Goal: Task Accomplishment & Management: Manage account settings

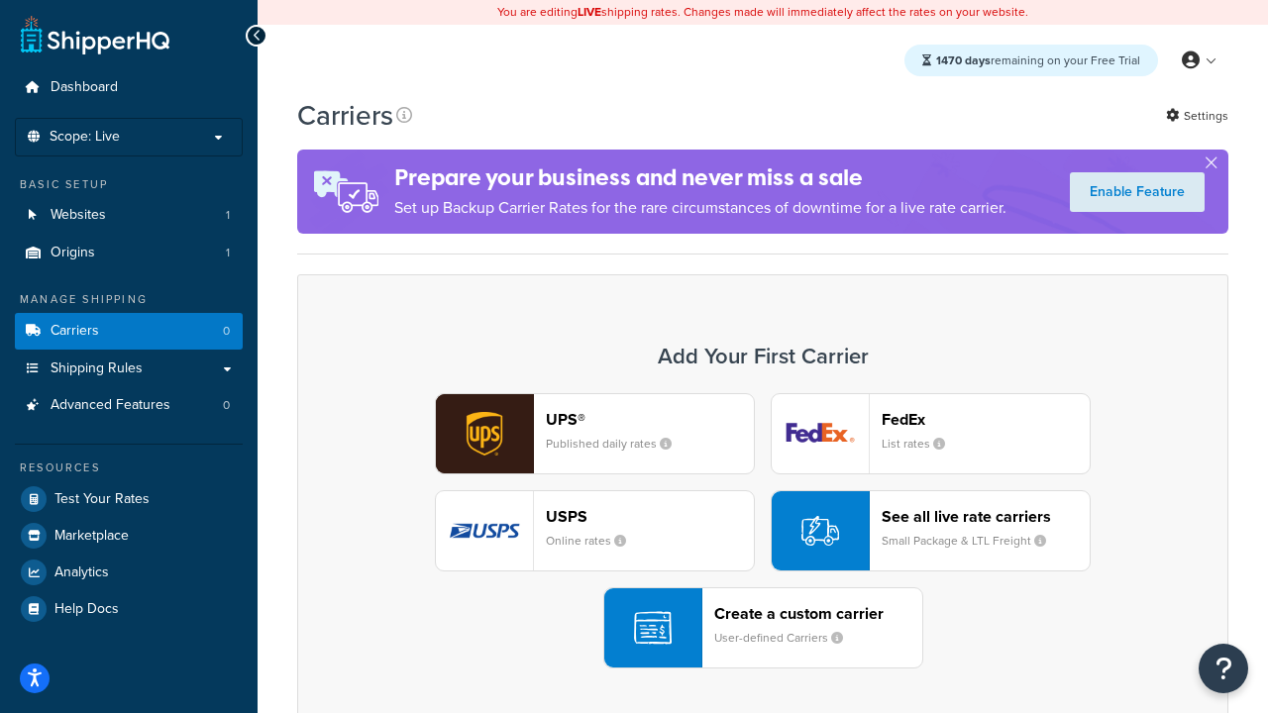
click at [763, 531] on div "UPS® Published daily rates FedEx List rates USPS Online rates See all live rate…" at bounding box center [763, 530] width 890 height 275
click at [986, 419] on header "FedEx" at bounding box center [986, 419] width 208 height 19
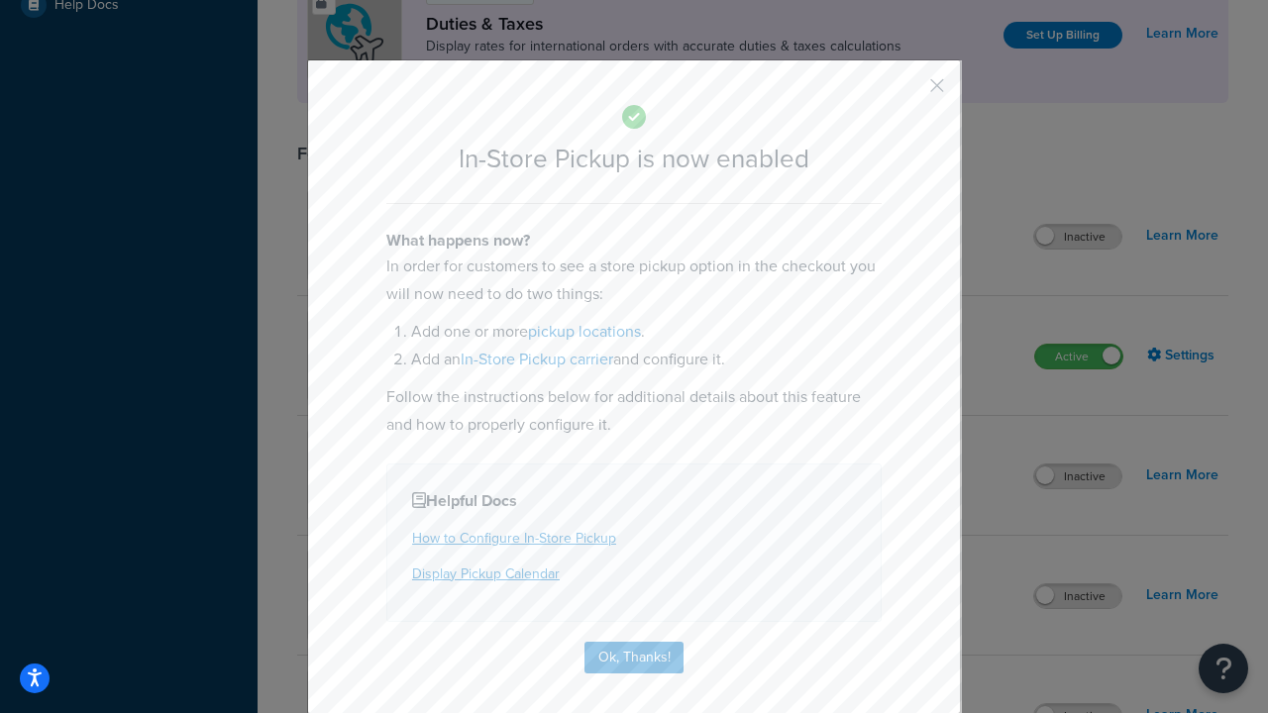
click at [908, 92] on button "button" at bounding box center [908, 92] width 5 height 5
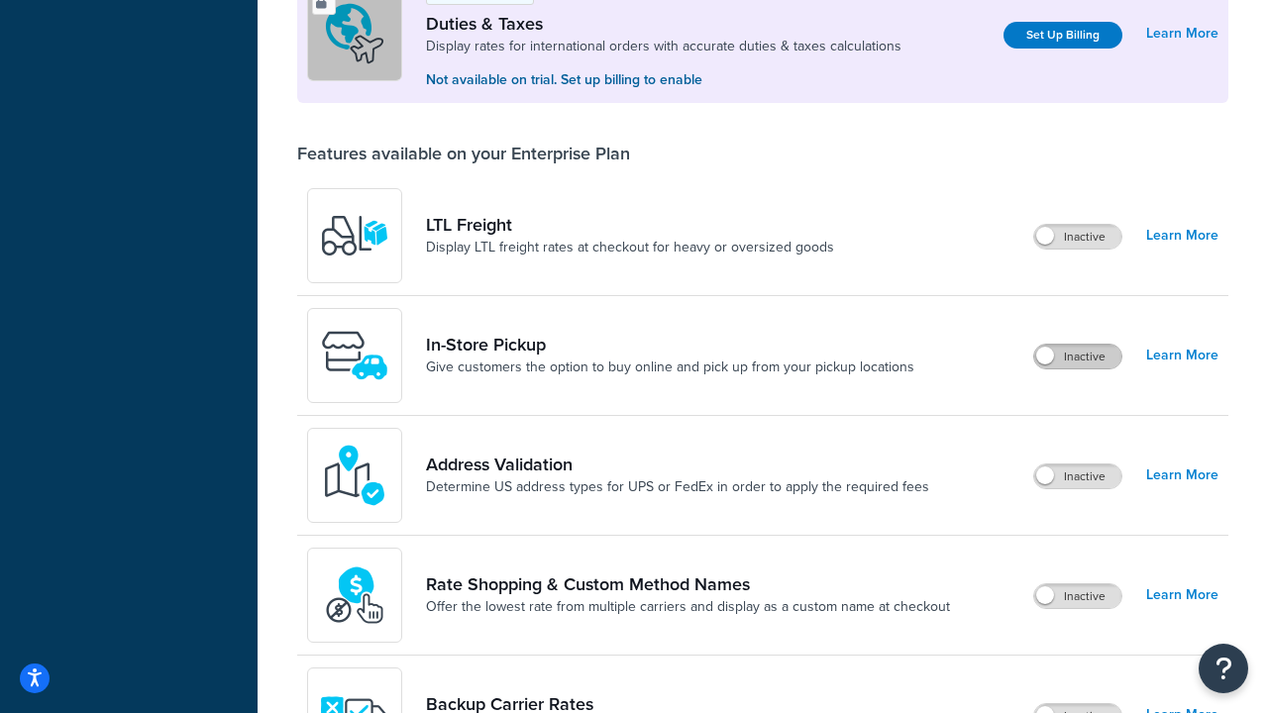
scroll to position [604, 0]
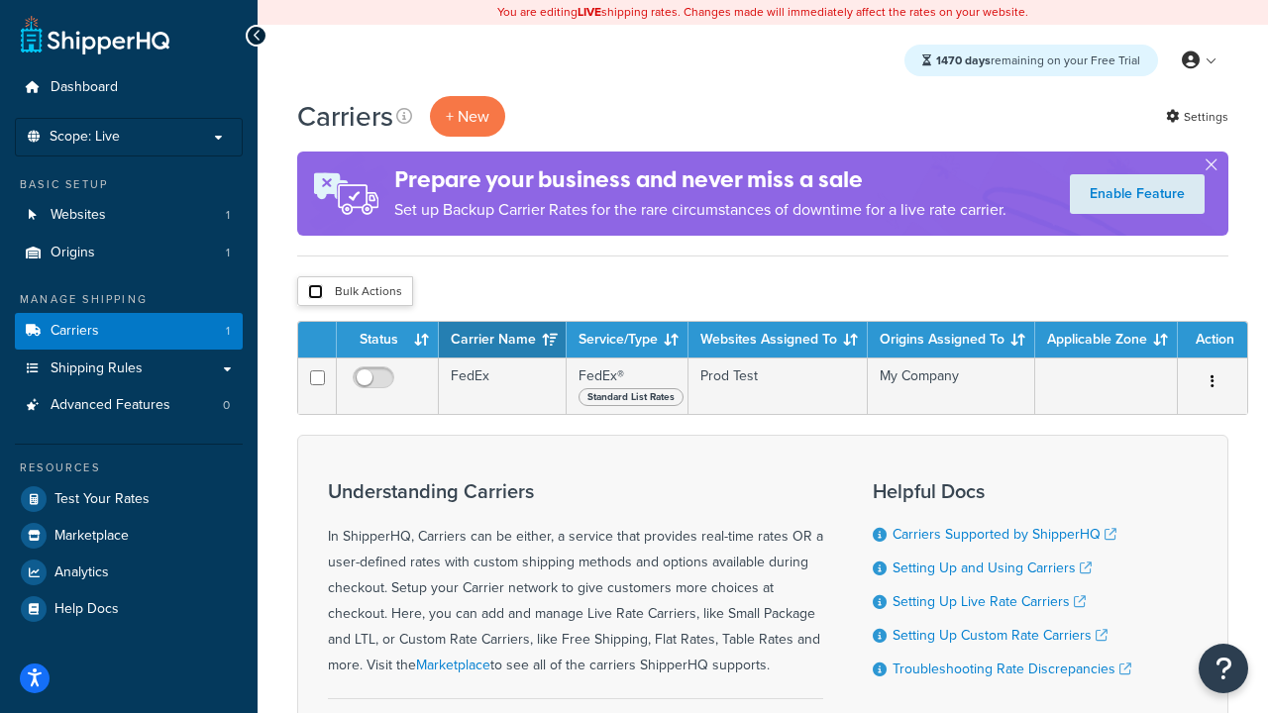
click at [315, 292] on input "checkbox" at bounding box center [315, 291] width 15 height 15
checkbox input "true"
click at [0, 0] on button "Delete" at bounding box center [0, 0] width 0 height 0
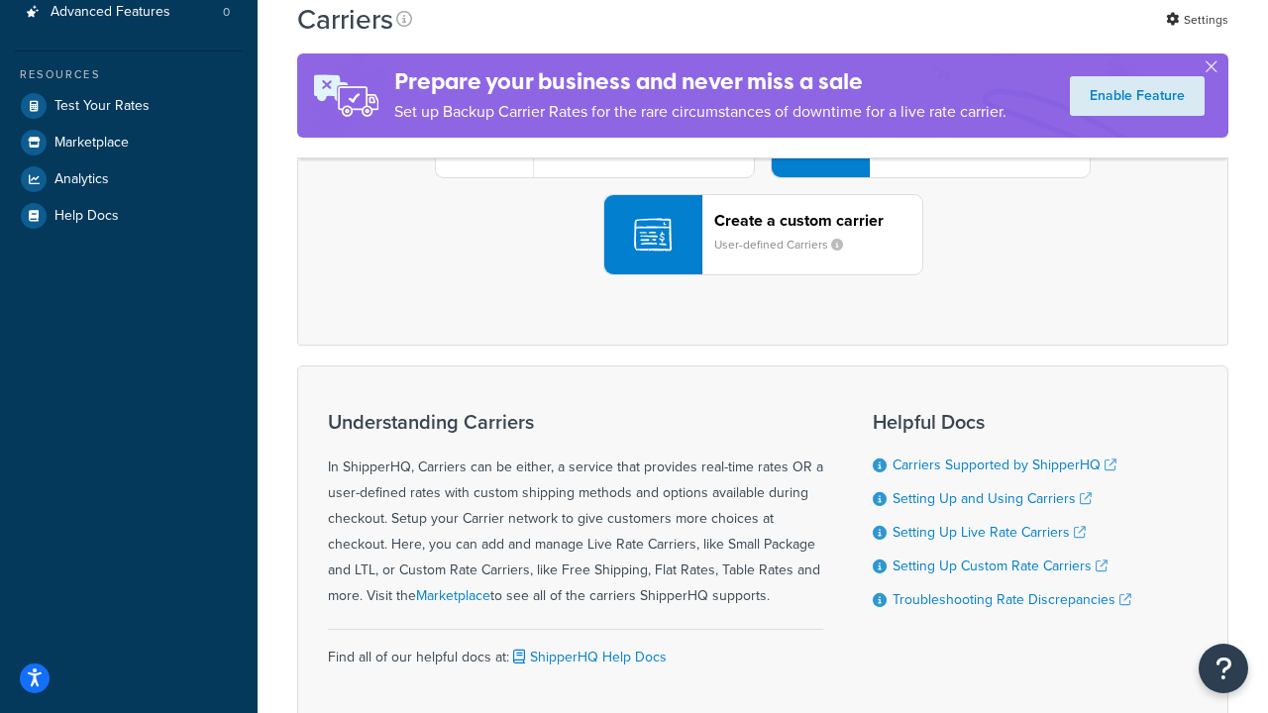
click at [763, 275] on div "UPS® Published daily rates FedEx List rates USPS Online rates See all live rate…" at bounding box center [763, 137] width 890 height 275
click at [986, 36] on header "FedEx" at bounding box center [986, 26] width 208 height 19
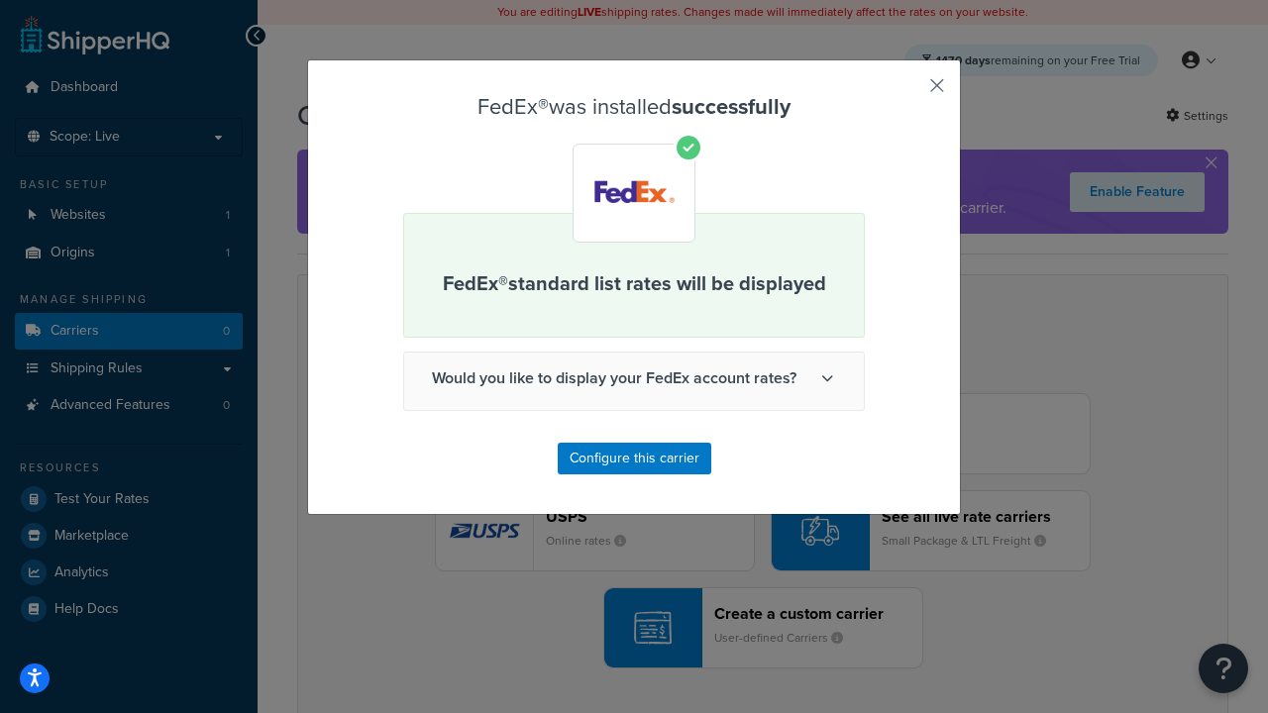
click at [908, 92] on button "button" at bounding box center [908, 92] width 5 height 5
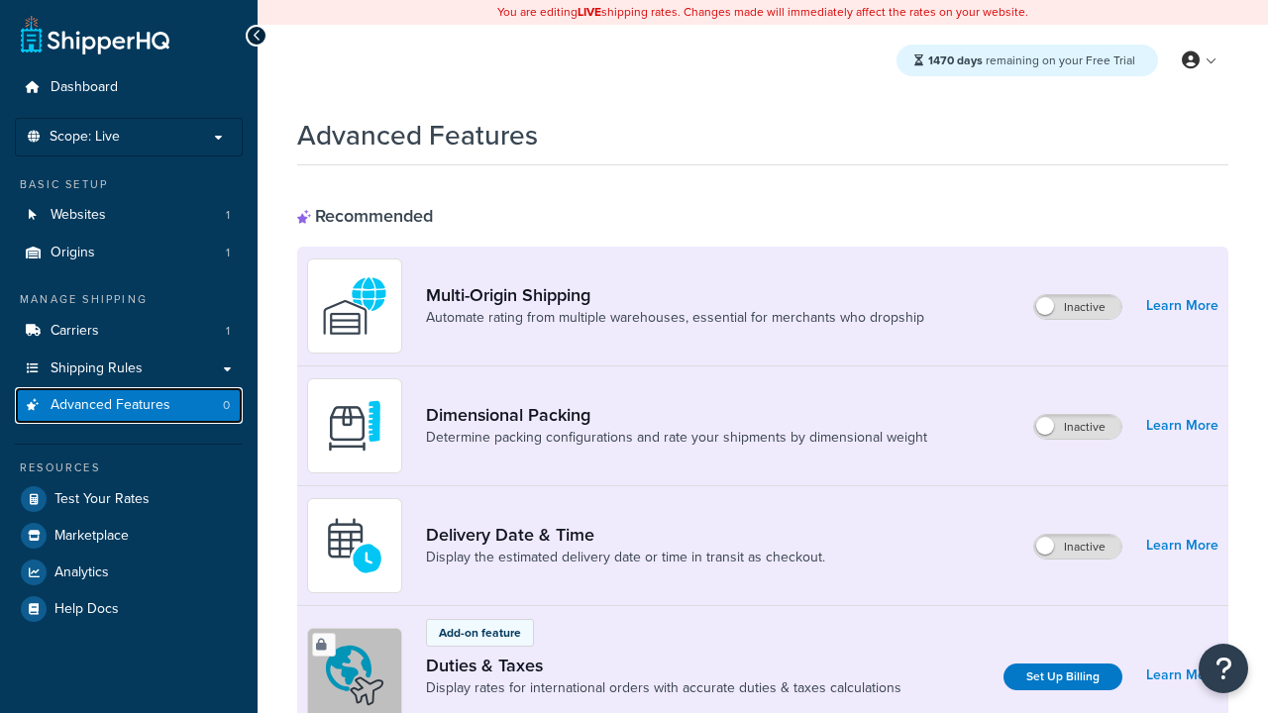
click at [129, 405] on span "Advanced Features" at bounding box center [111, 405] width 120 height 17
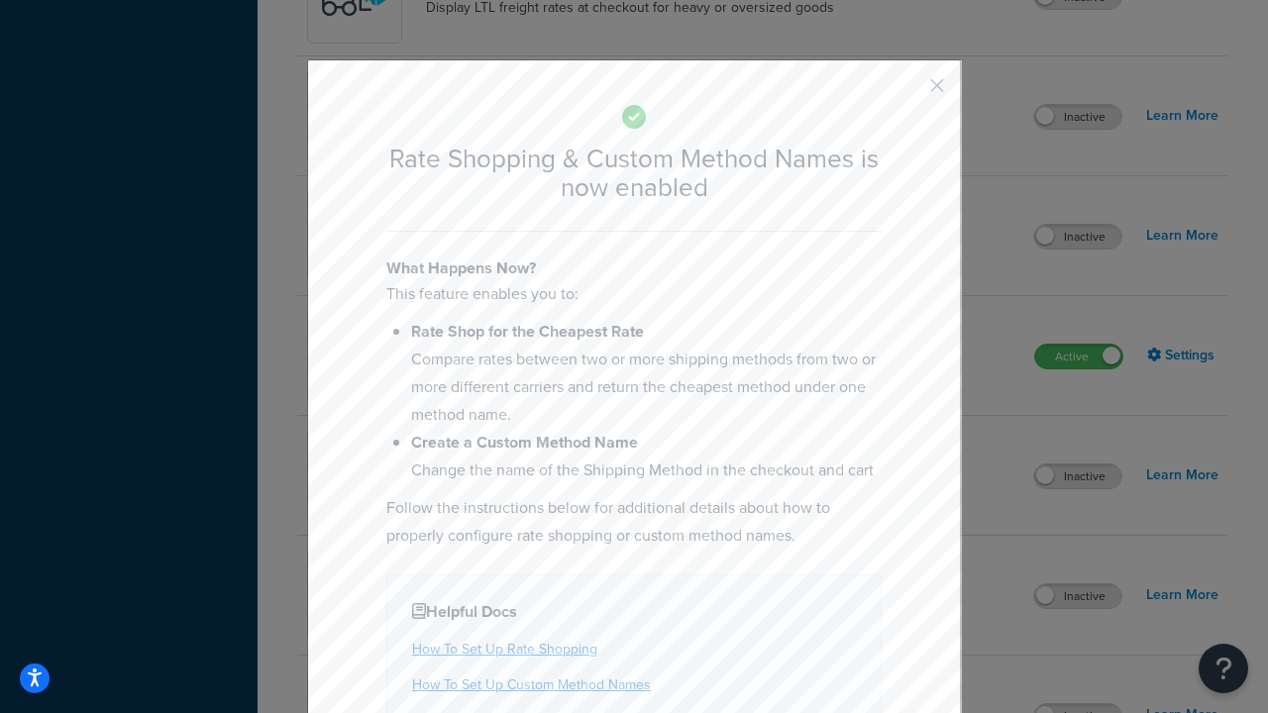
click at [908, 92] on button "button" at bounding box center [908, 92] width 5 height 5
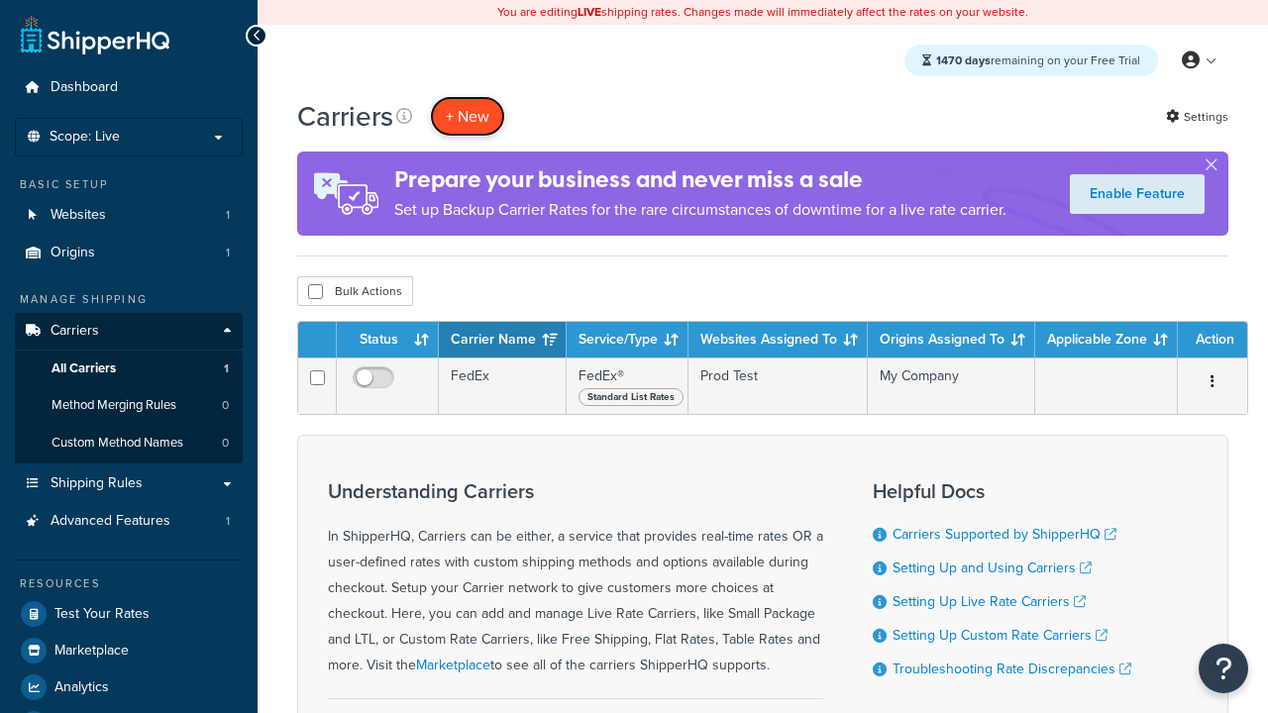
click at [468, 116] on button "+ New" at bounding box center [467, 116] width 75 height 41
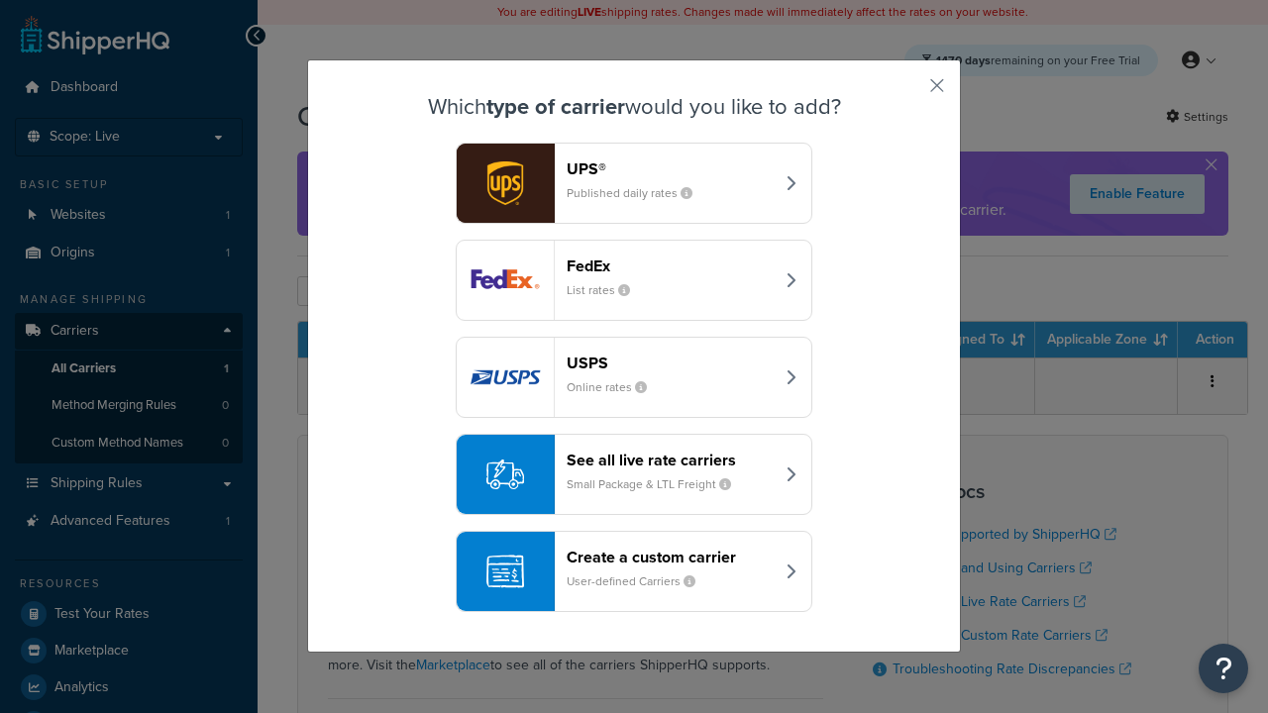
click at [634, 475] on div "See all live rate carriers Small Package & LTL Freight" at bounding box center [670, 475] width 207 height 48
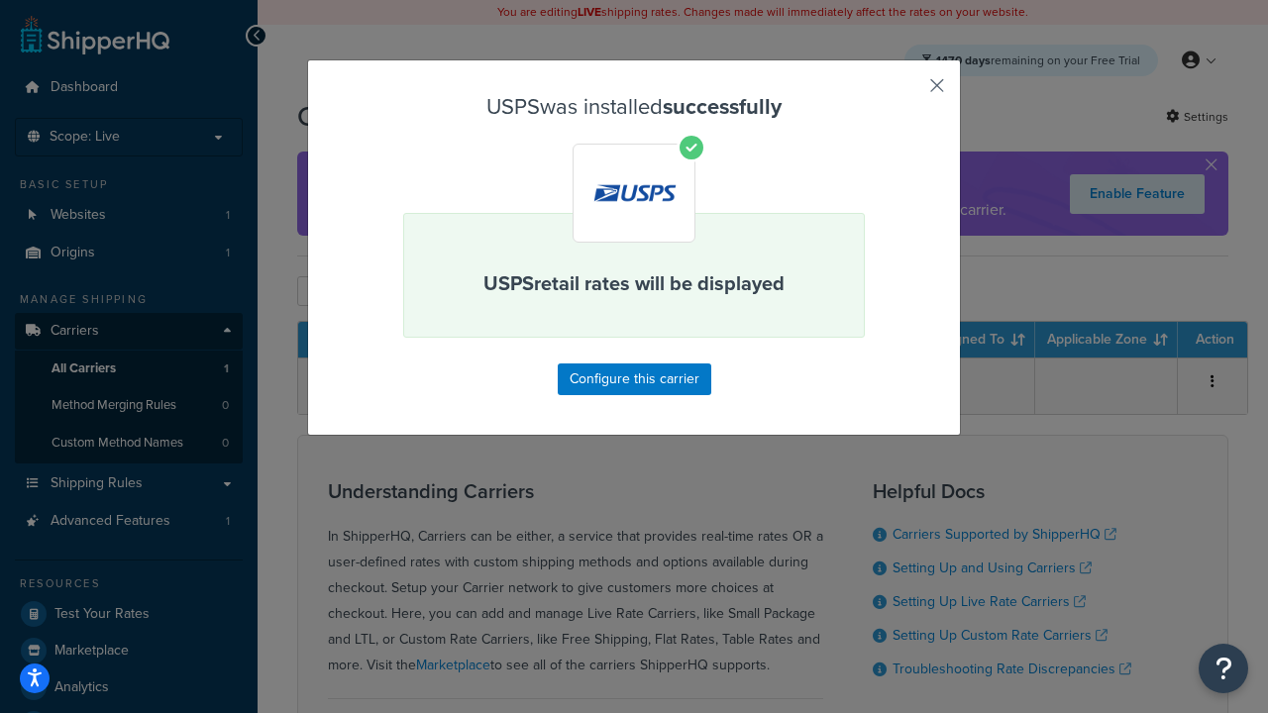
click at [908, 92] on button "button" at bounding box center [908, 92] width 5 height 5
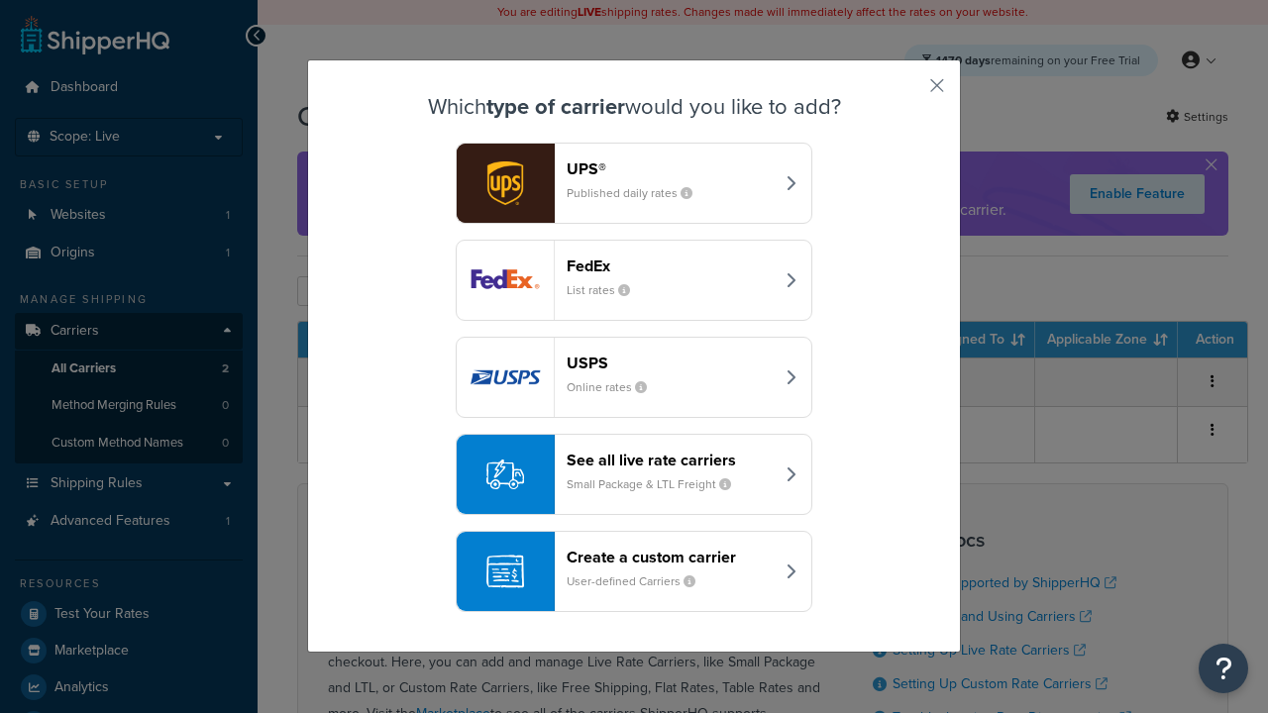
click at [634, 475] on div "See all live rate carriers Small Package & LTL Freight" at bounding box center [670, 475] width 207 height 48
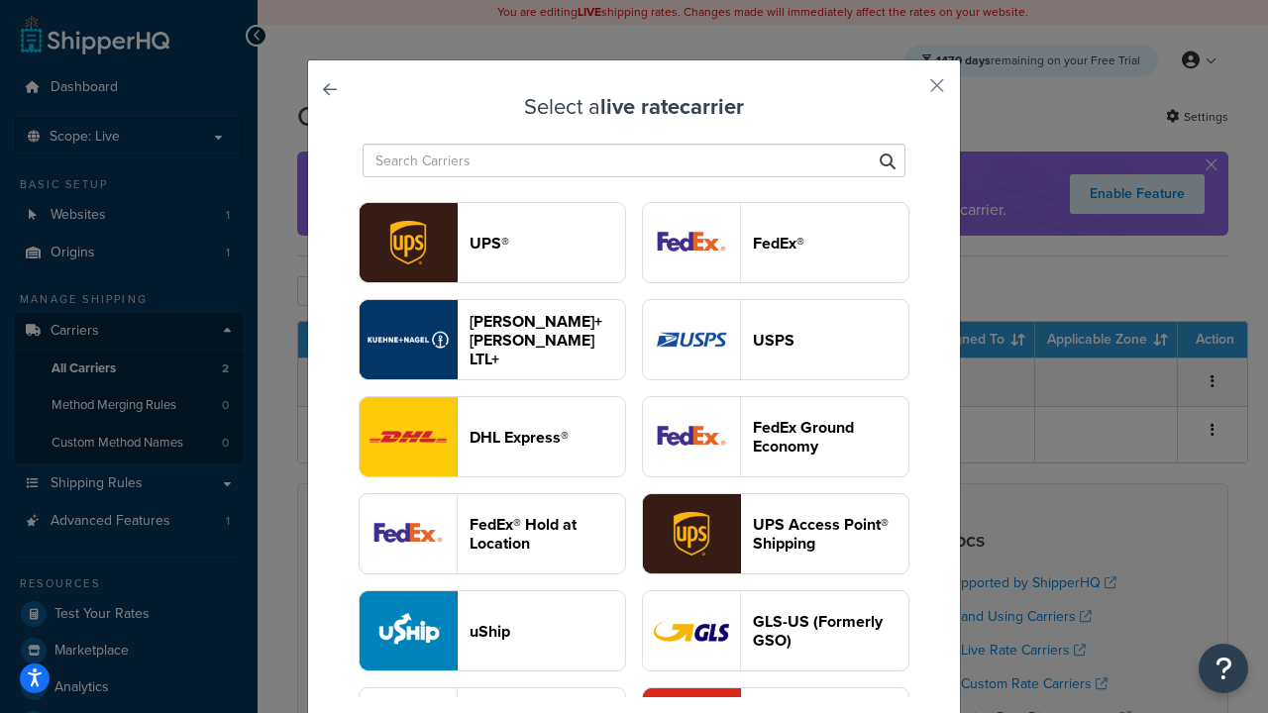
click at [776, 243] on header "FedEx®" at bounding box center [831, 243] width 156 height 19
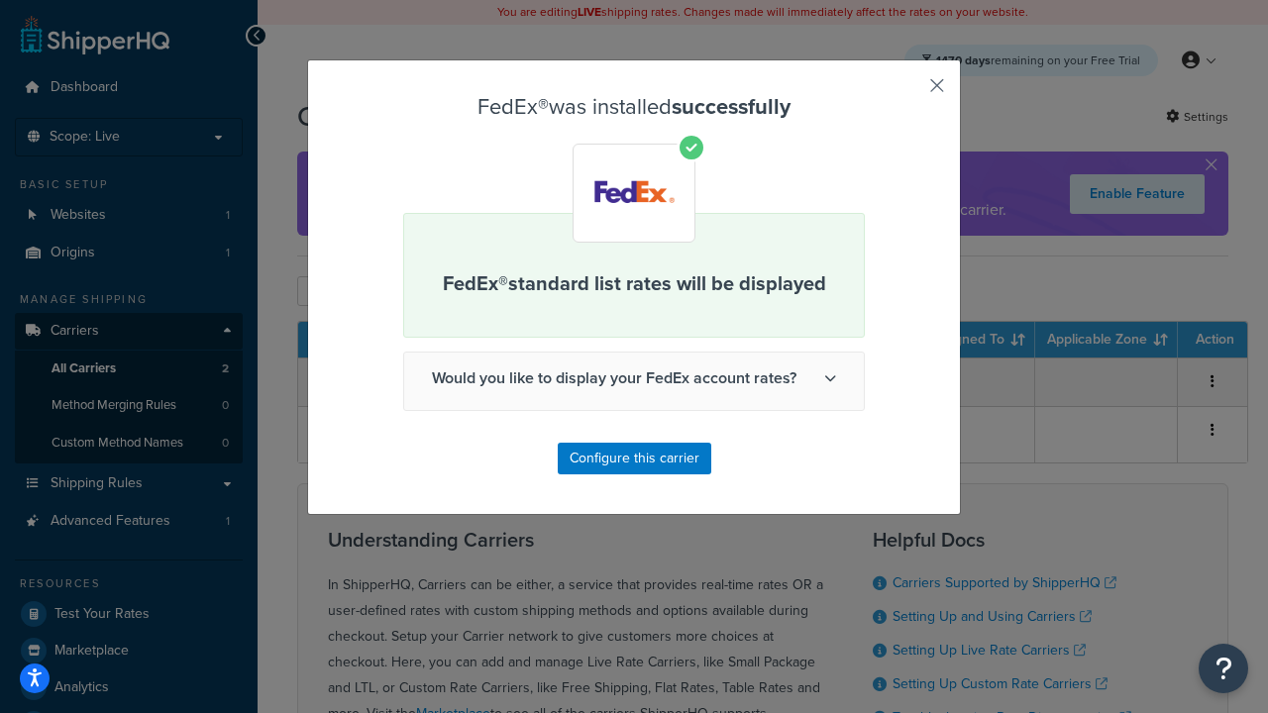
click at [908, 92] on button "button" at bounding box center [908, 92] width 5 height 5
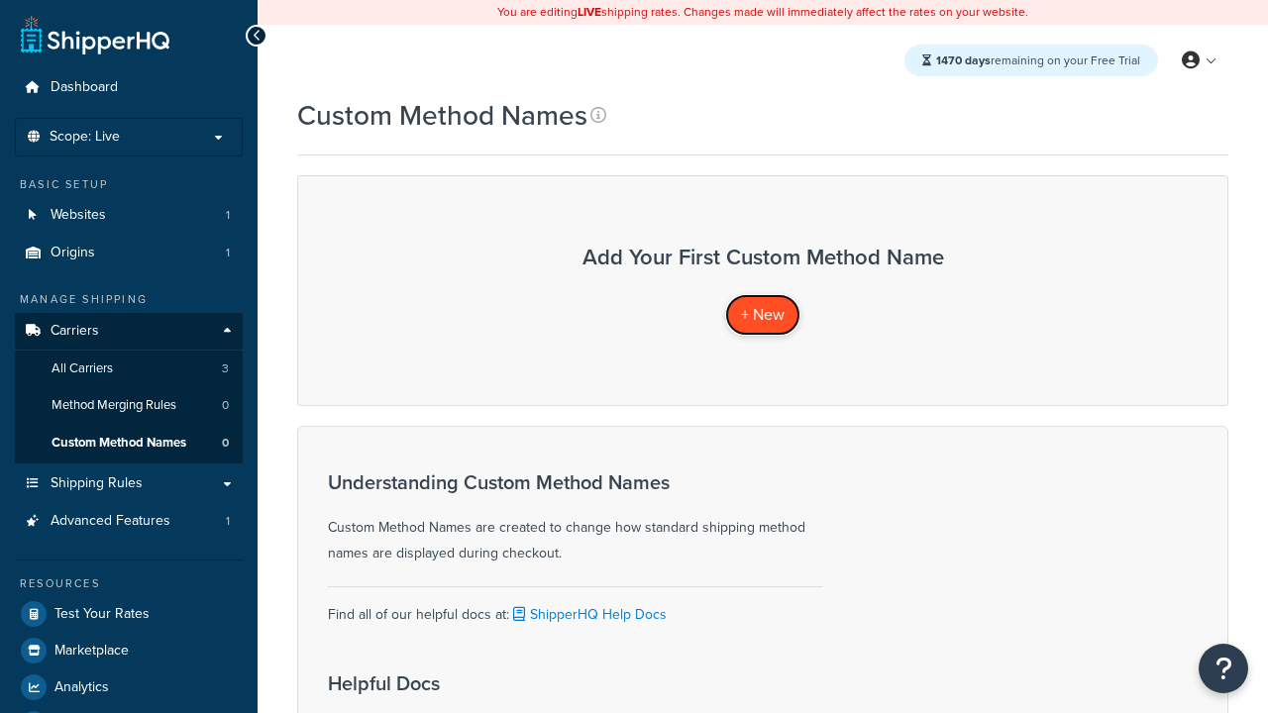
click at [763, 314] on span "+ New" at bounding box center [763, 314] width 44 height 23
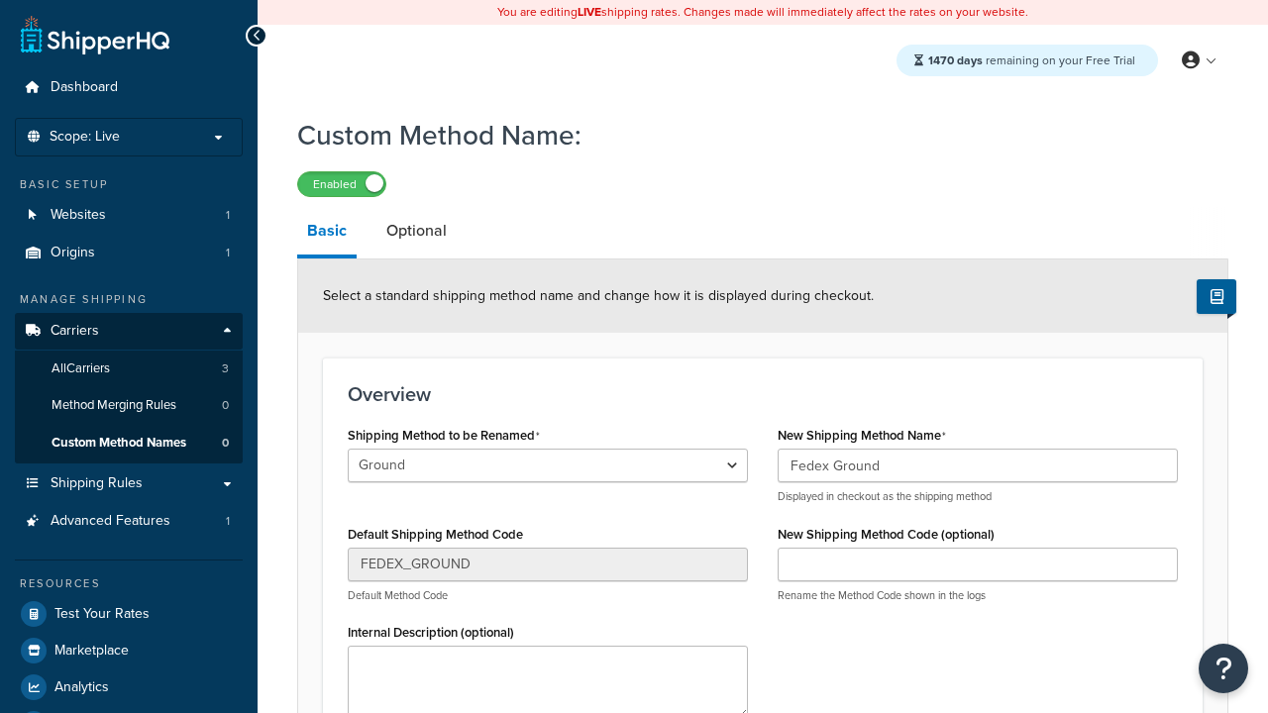
scroll to position [229, 0]
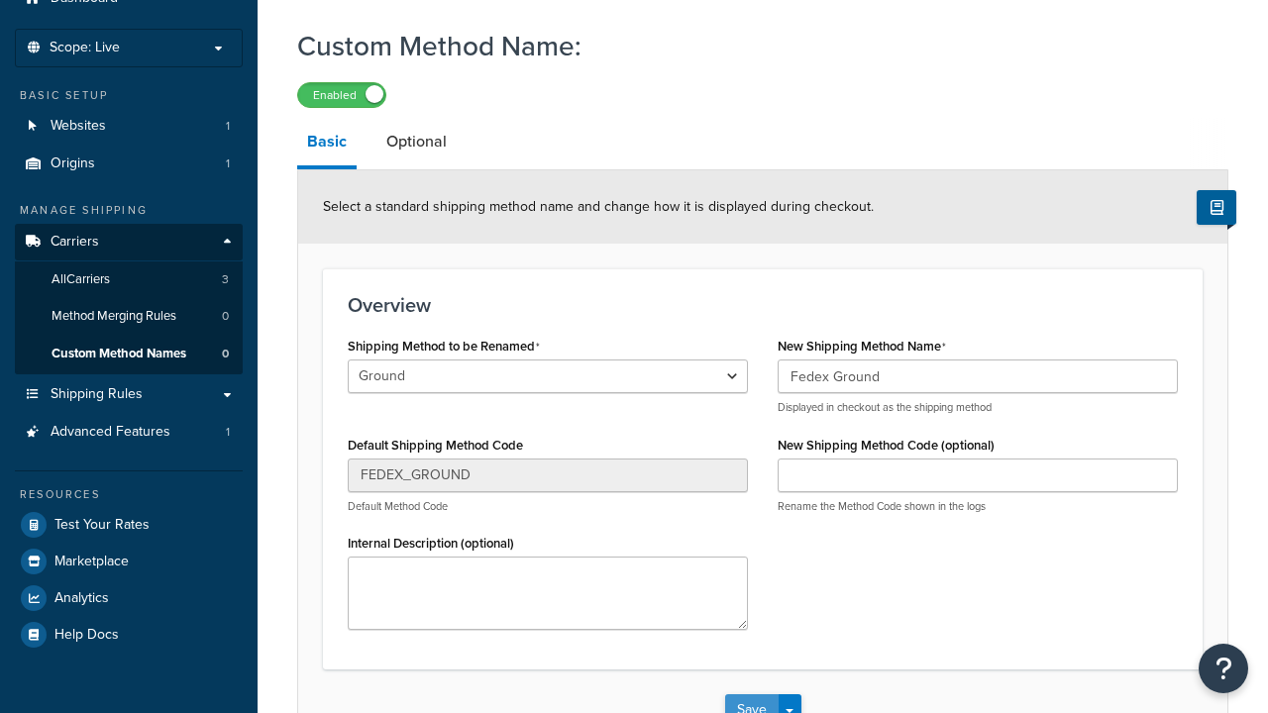
type input "Fedex Ground"
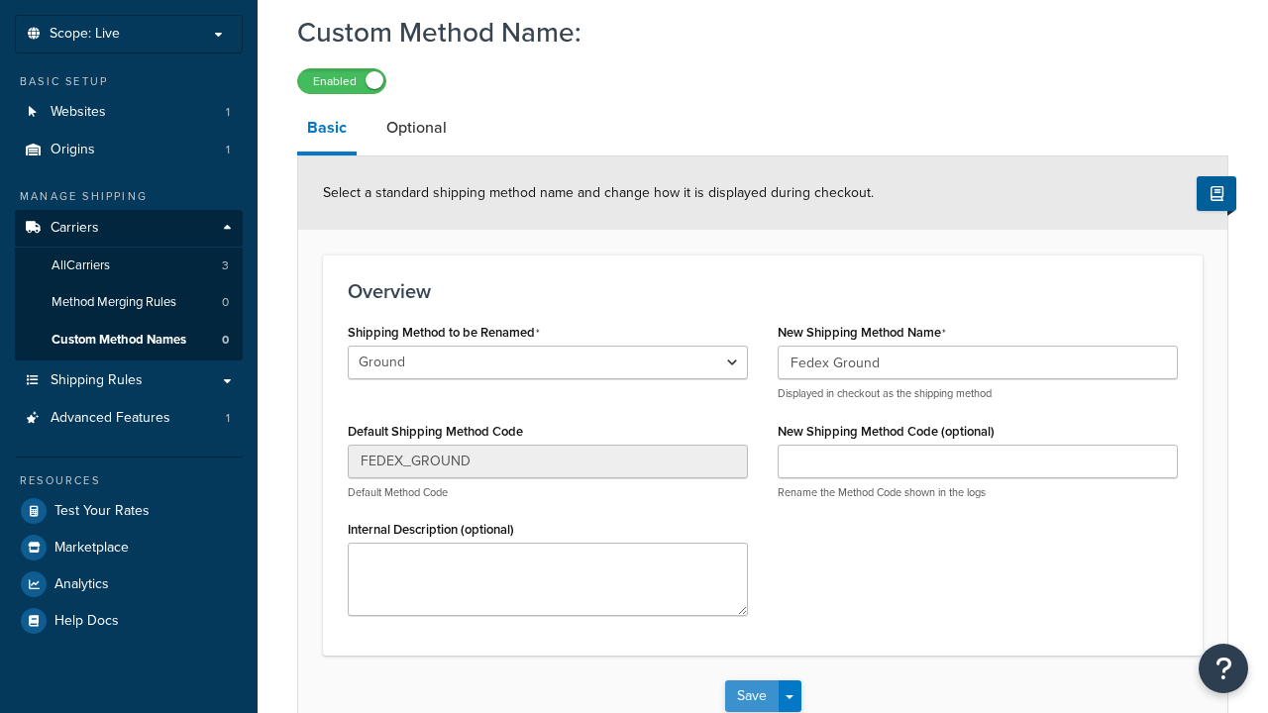
click at [751, 681] on button "Save" at bounding box center [752, 697] width 54 height 32
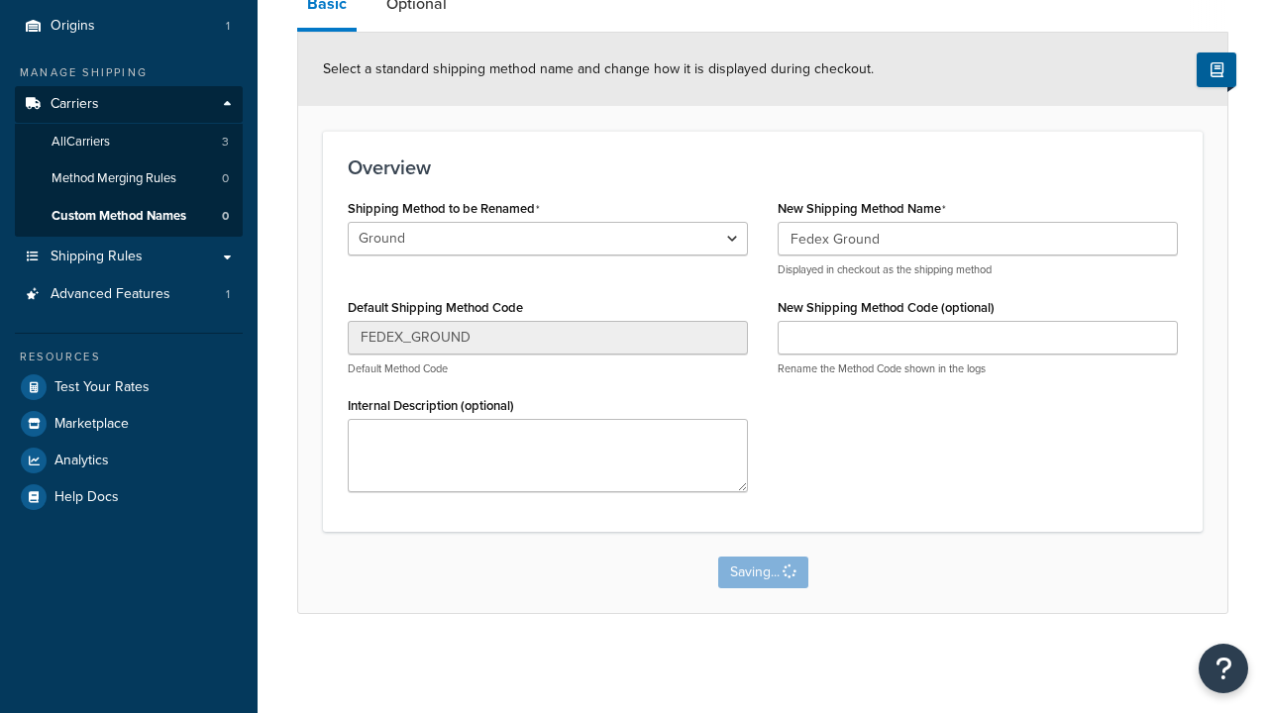
scroll to position [0, 0]
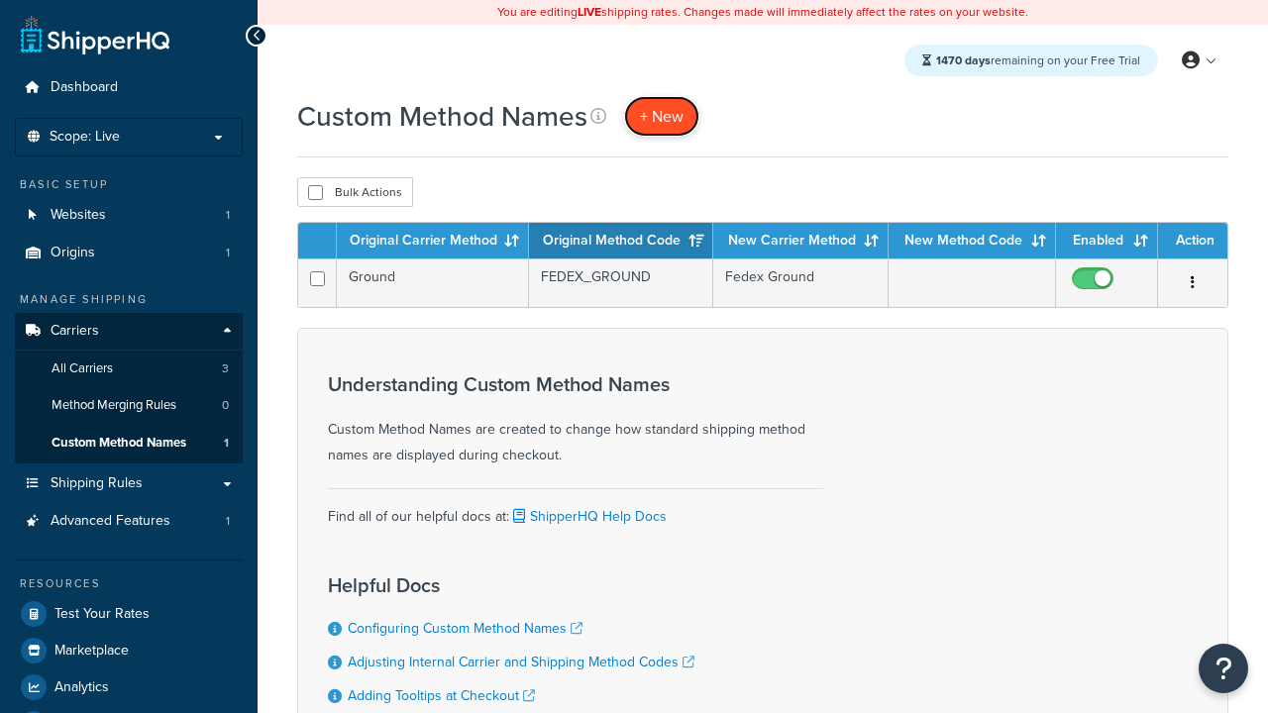
click at [662, 116] on span "+ New" at bounding box center [662, 116] width 44 height 23
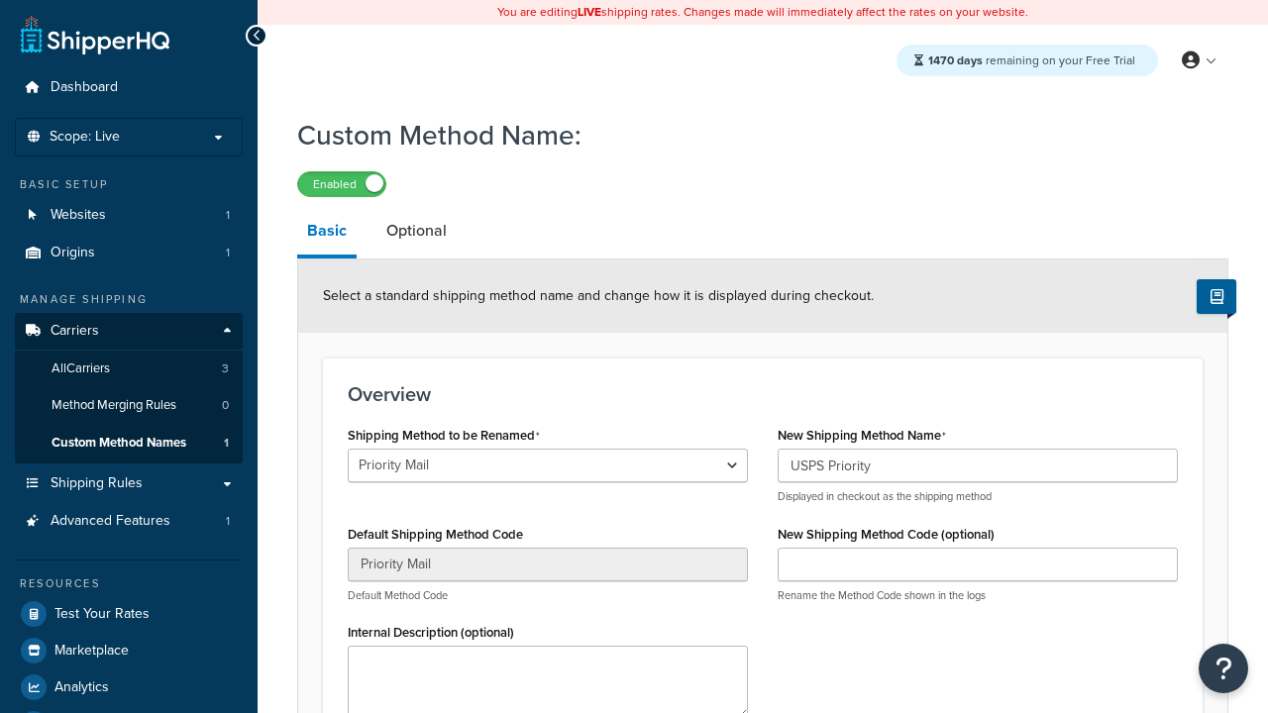
select select "735720"
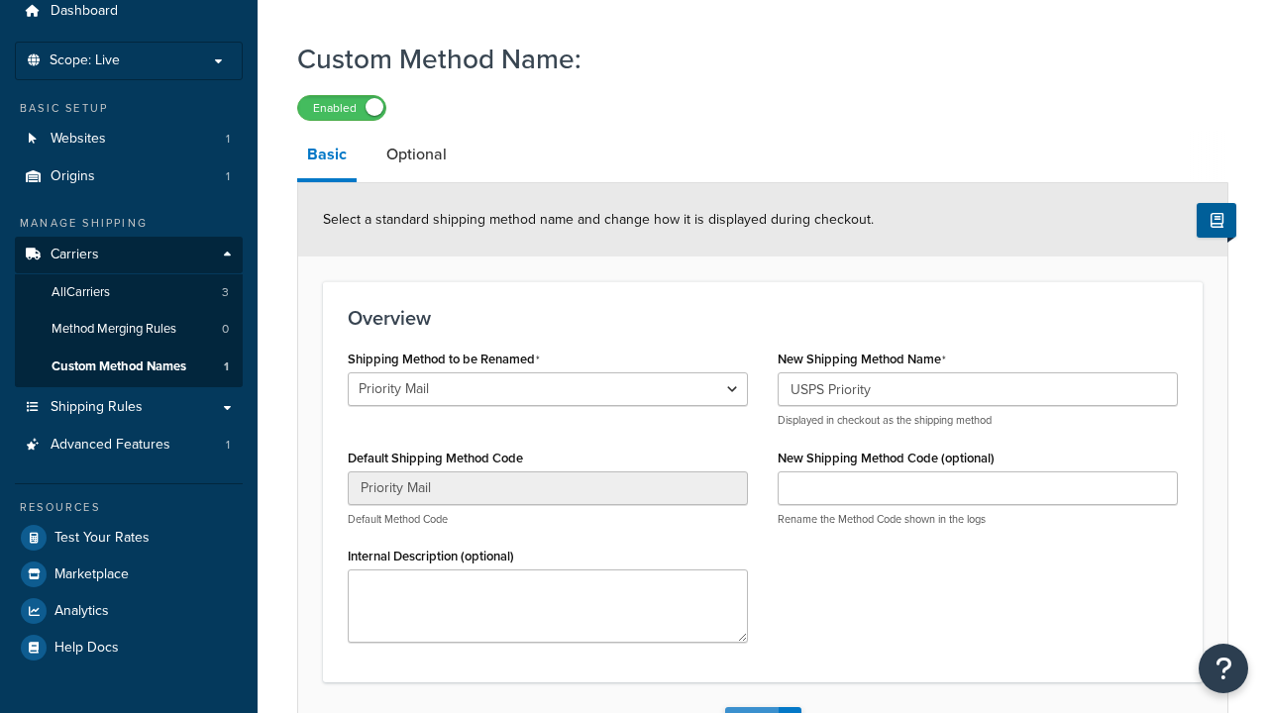
type input "USPS Priority"
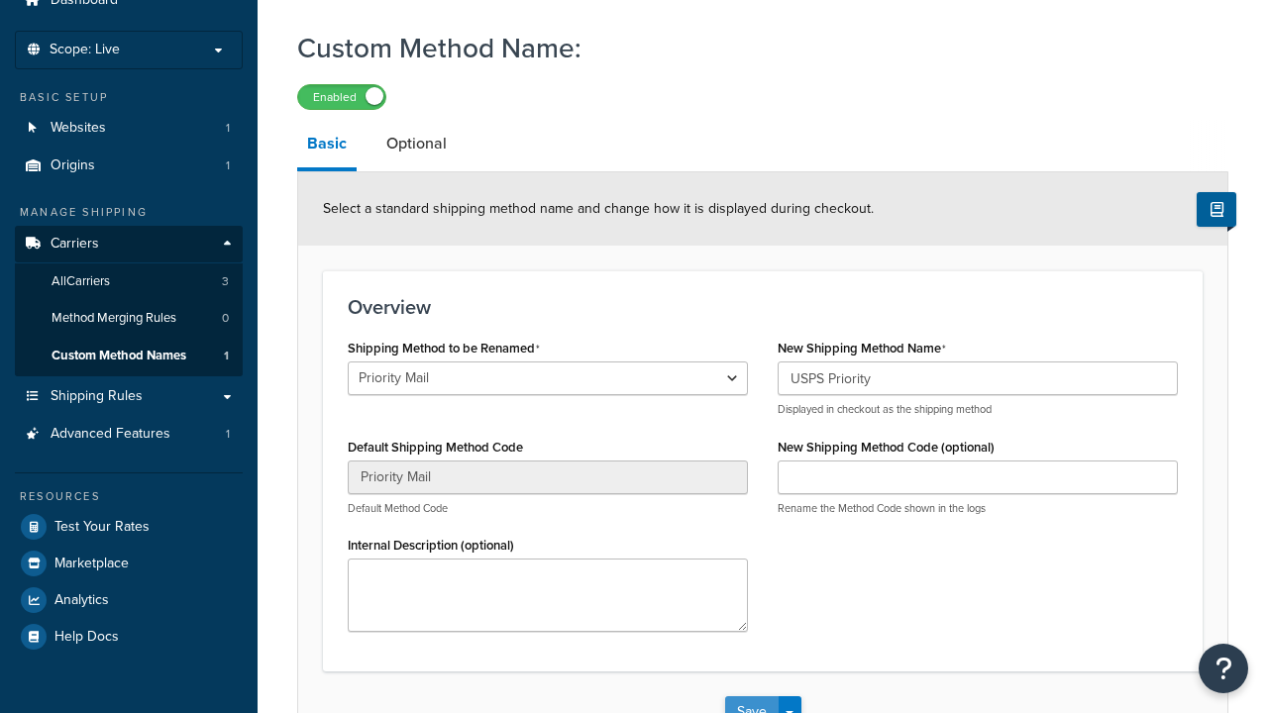
click at [751, 696] on button "Save" at bounding box center [752, 712] width 54 height 32
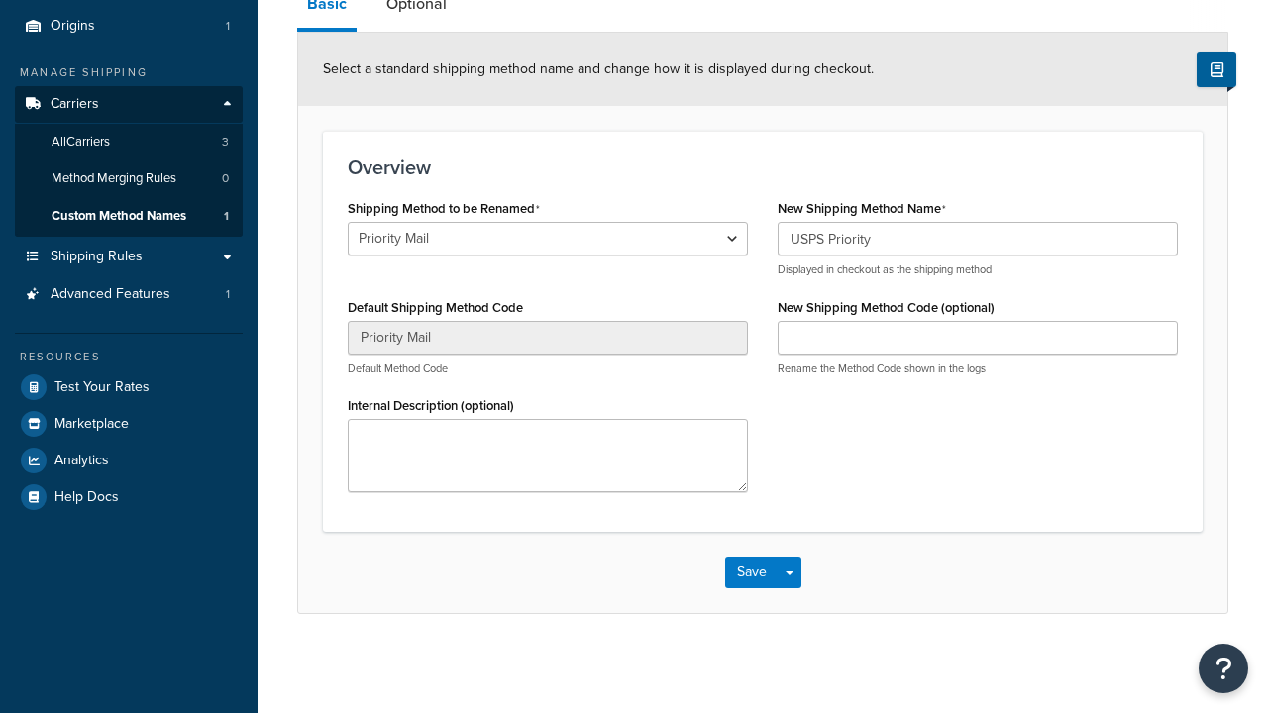
scroll to position [229, 0]
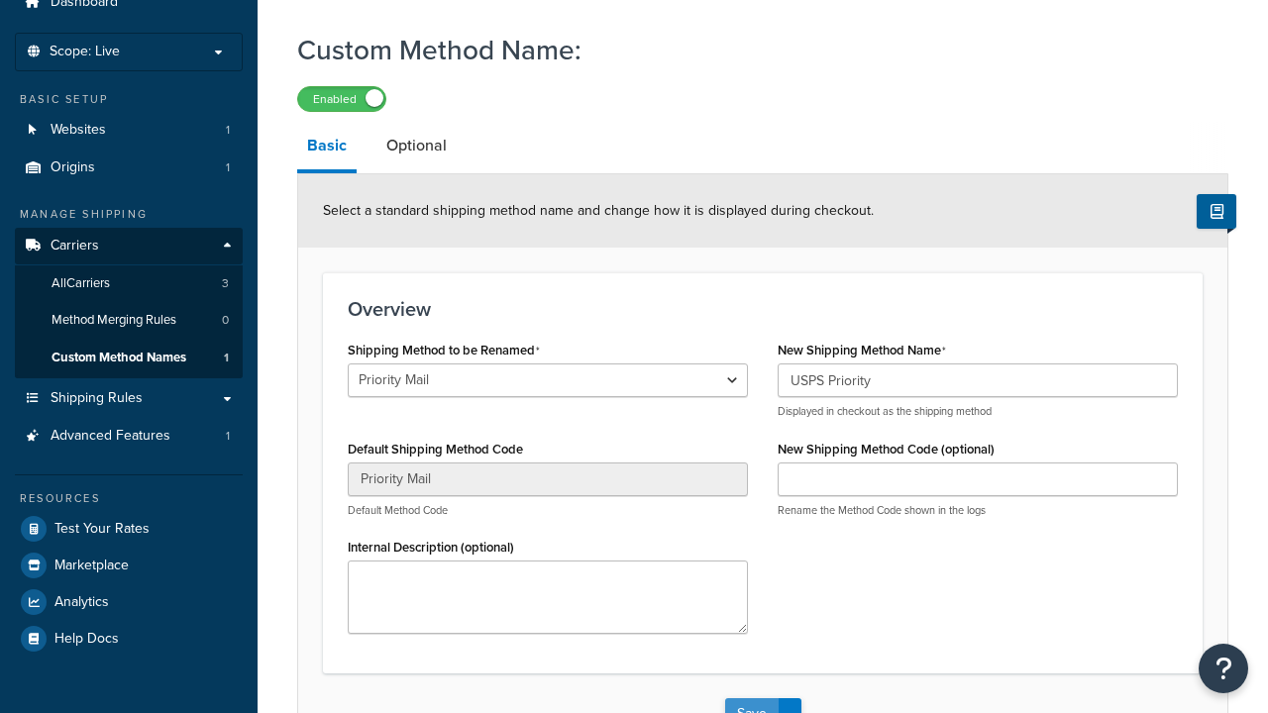
click at [751, 698] on button "Save" at bounding box center [752, 714] width 54 height 32
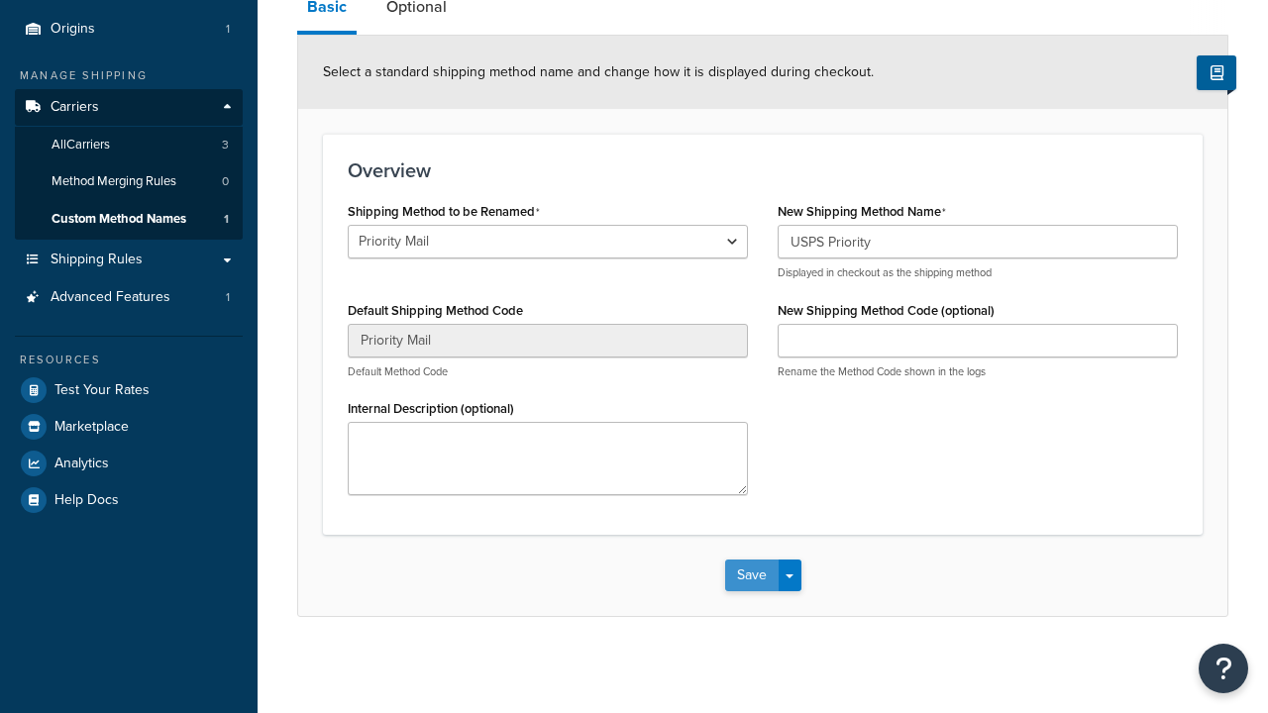
scroll to position [0, 0]
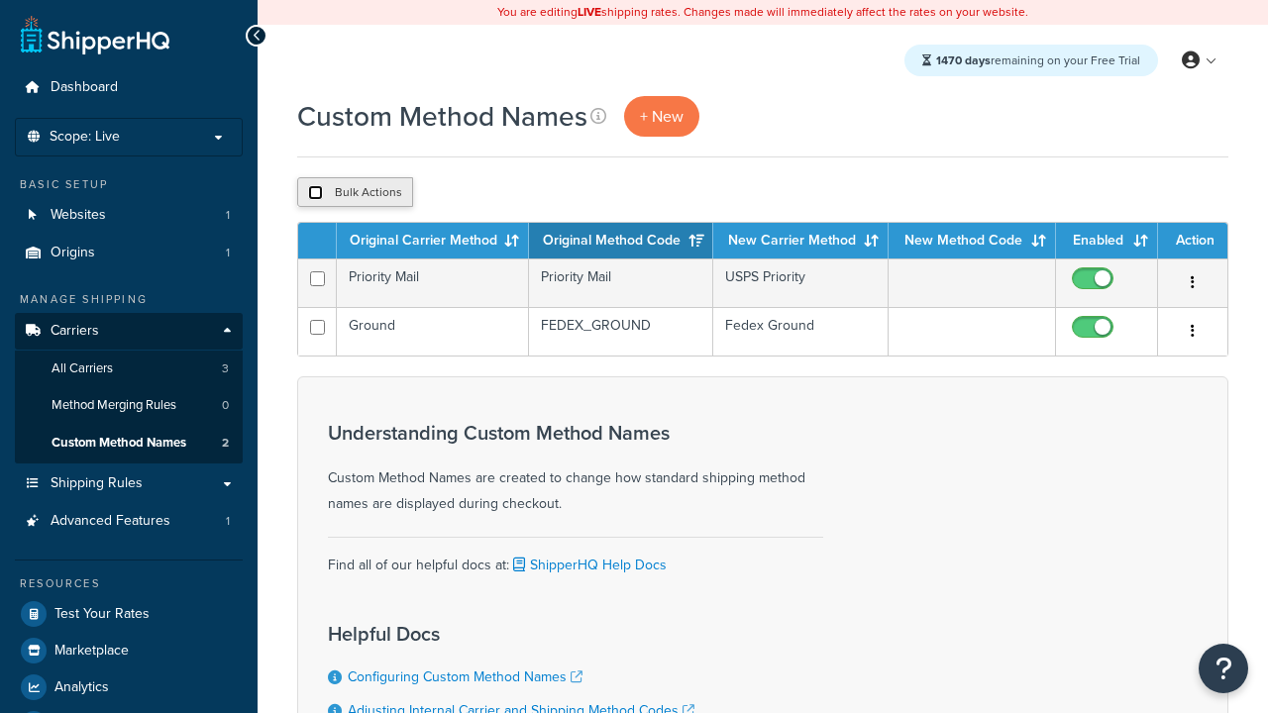
click at [315, 193] on input "checkbox" at bounding box center [315, 192] width 15 height 15
checkbox input "true"
click at [0, 0] on button "Duplicate" at bounding box center [0, 0] width 0 height 0
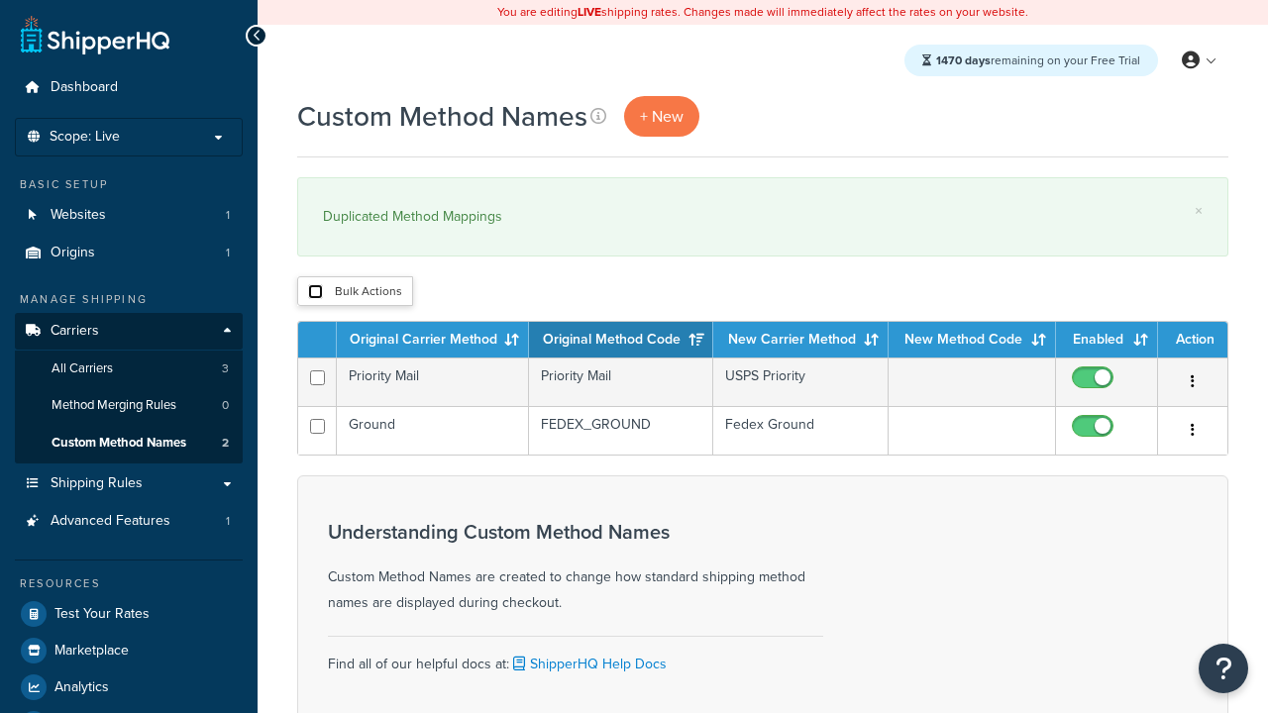
click at [315, 292] on input "checkbox" at bounding box center [315, 291] width 15 height 15
checkbox input "true"
click at [0, 0] on button "Delete" at bounding box center [0, 0] width 0 height 0
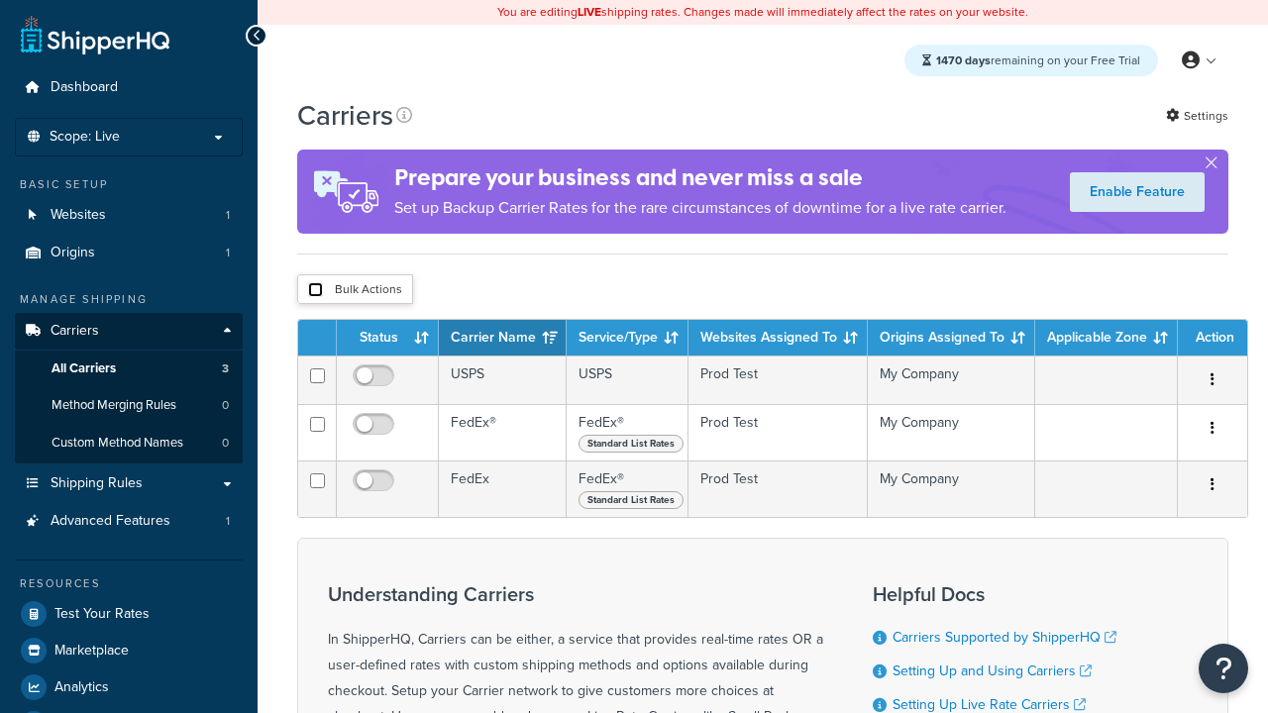
click at [315, 290] on input "checkbox" at bounding box center [315, 289] width 15 height 15
checkbox input "true"
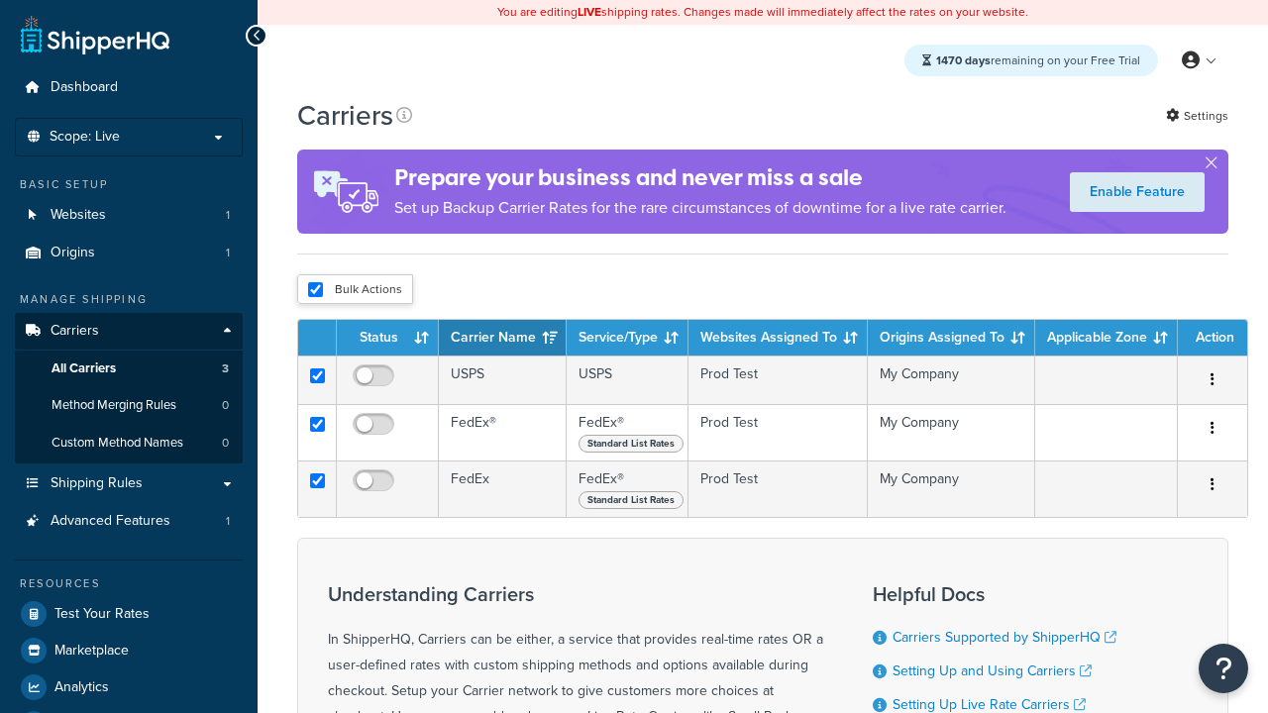
click at [0, 0] on button "Delete" at bounding box center [0, 0] width 0 height 0
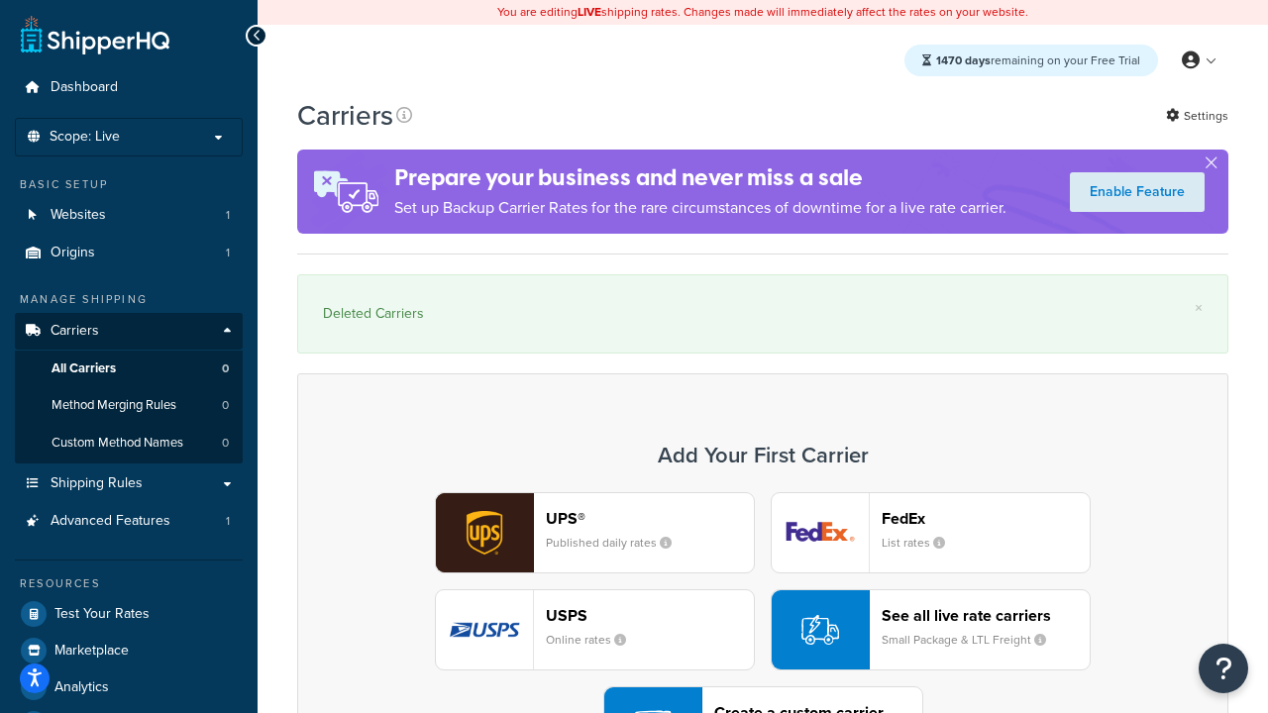
click at [763, 576] on div "UPS® Published daily rates FedEx List rates USPS Online rates See all live rate…" at bounding box center [763, 629] width 890 height 275
click at [763, 703] on div "Create a custom carrier User-defined Carriers" at bounding box center [818, 727] width 208 height 48
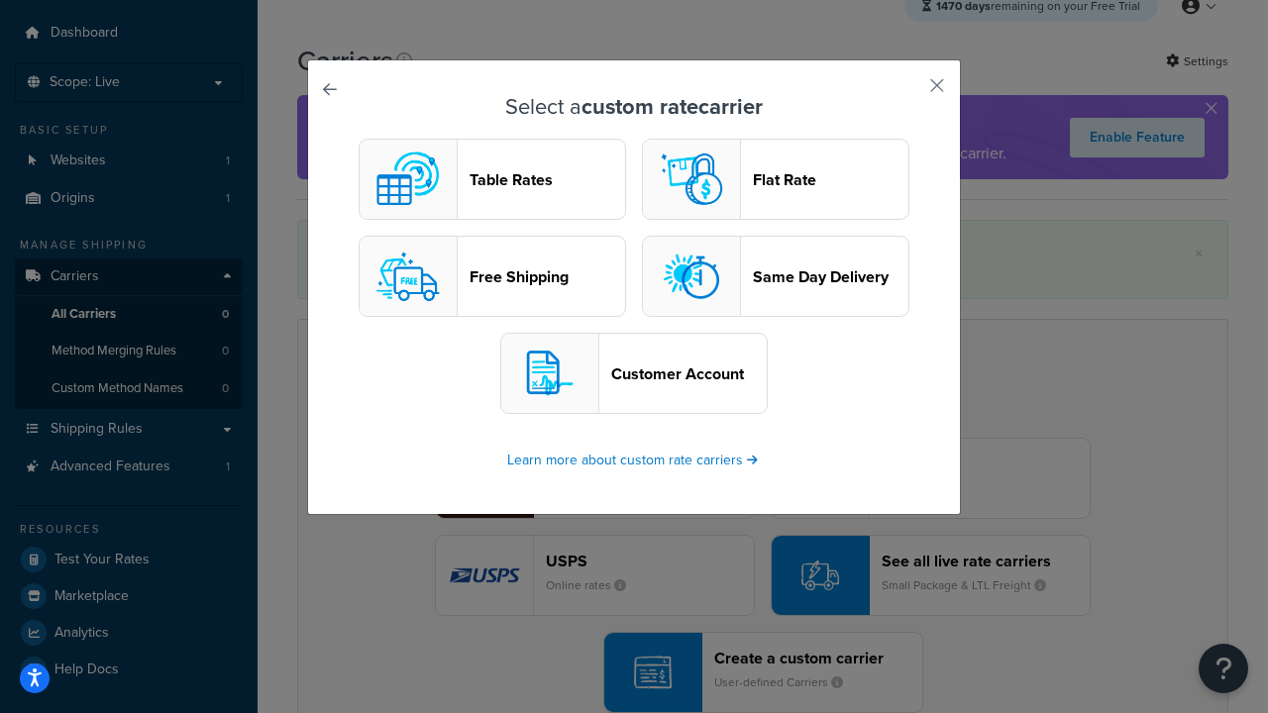
click at [776, 179] on header "Flat Rate" at bounding box center [831, 179] width 156 height 19
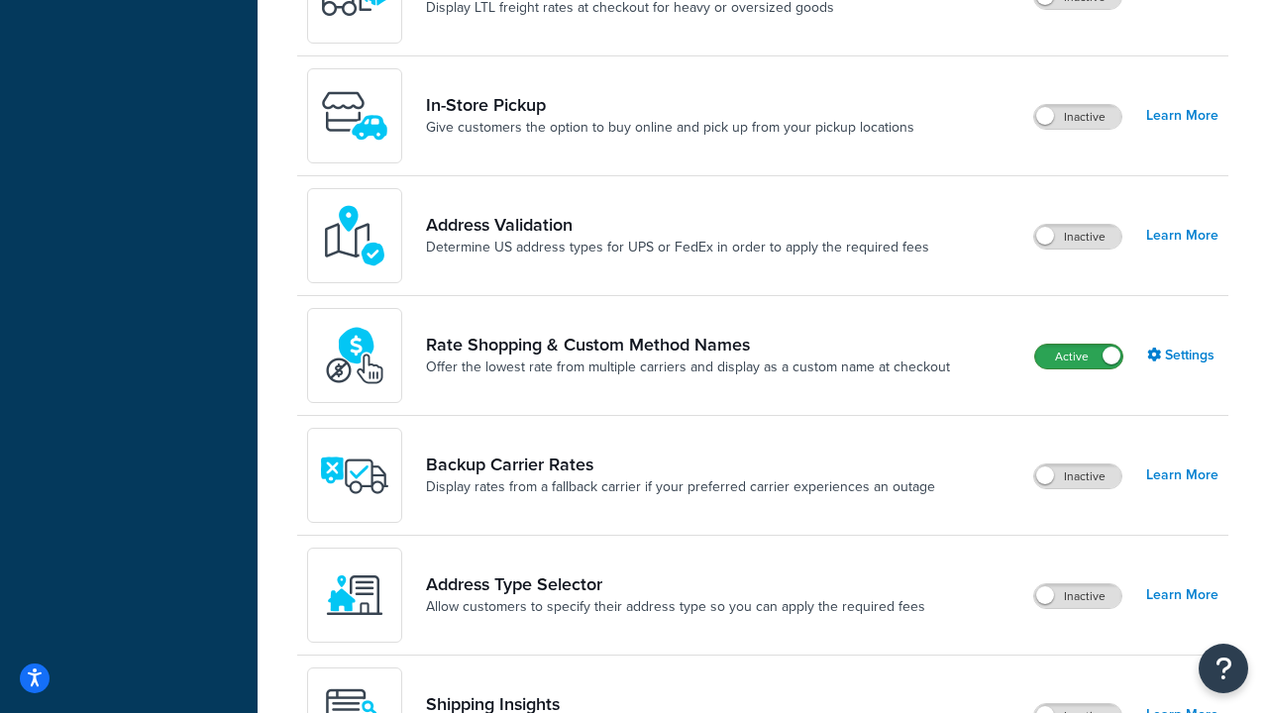
click at [1079, 357] on label "Active" at bounding box center [1078, 357] width 87 height 24
